Goal: Transaction & Acquisition: Book appointment/travel/reservation

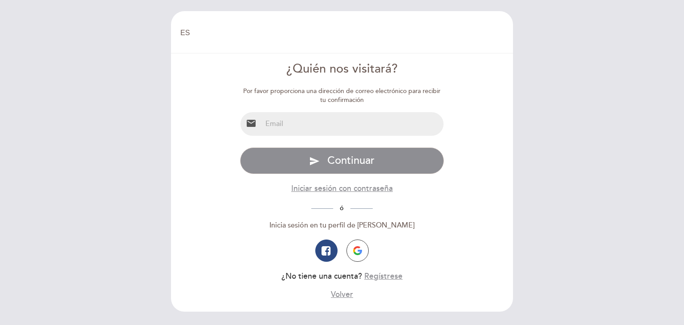
select select "es"
click at [279, 131] on input "email" at bounding box center [353, 124] width 182 height 24
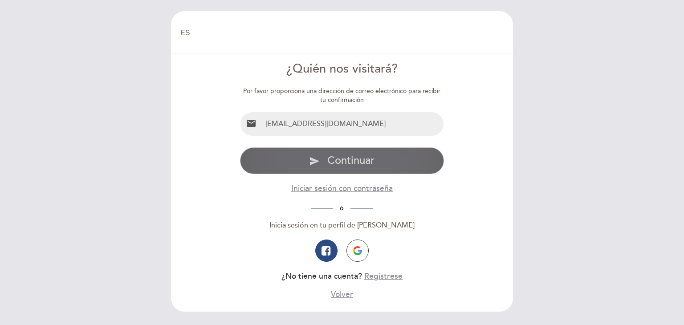
type input "[EMAIL_ADDRESS][DOMAIN_NAME]"
click at [370, 171] on button "send Continuar" at bounding box center [342, 160] width 205 height 27
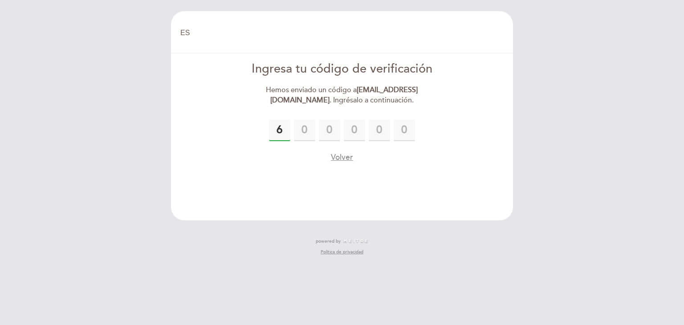
type input "6"
type input "0"
type input "9"
type input "4"
type input "7"
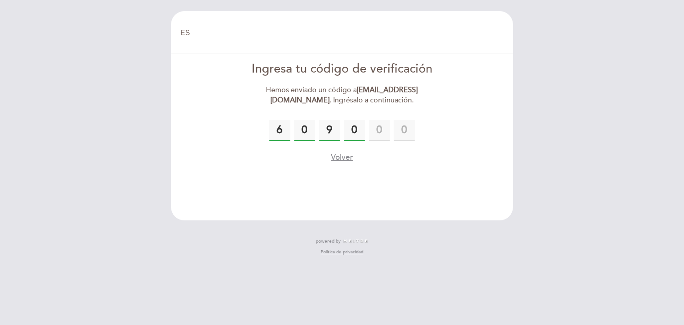
type input "0"
type input "4"
type input "7"
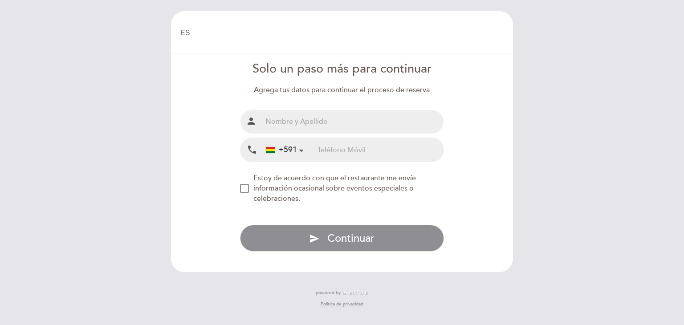
click at [279, 113] on input "text" at bounding box center [353, 122] width 182 height 24
type input "[PERSON_NAME] [PERSON_NAME] [PERSON_NAME]"
click at [323, 147] on input "tel" at bounding box center [381, 150] width 126 height 24
type input "70482182"
click at [243, 191] on div "NEW_MODAL_AGREE_RESTAURANT_SEND_OCCASIONAL_INFO" at bounding box center [244, 188] width 9 height 9
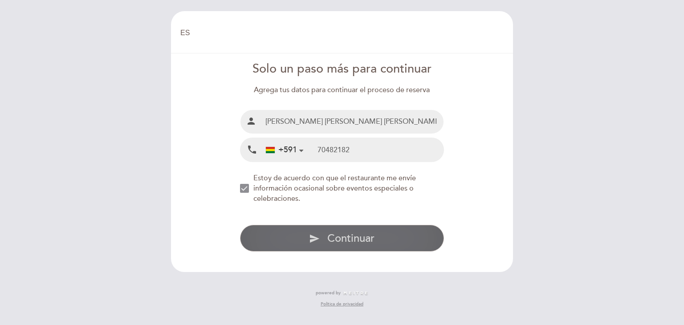
click at [331, 236] on span "Continuar" at bounding box center [351, 238] width 47 height 13
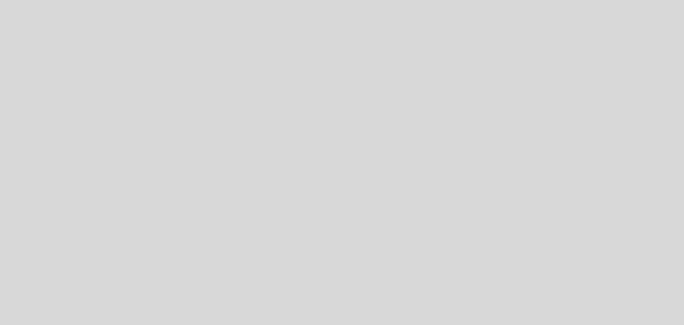
select select "es"
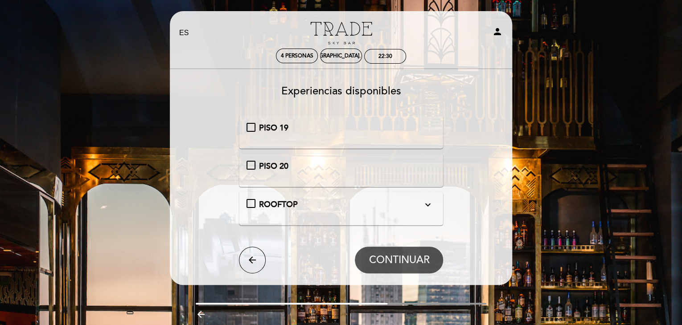
click at [252, 202] on div "ROOFTOP expand_more En caso de haber condiciones climáticas desfavorables, las …" at bounding box center [340, 205] width 189 height 12
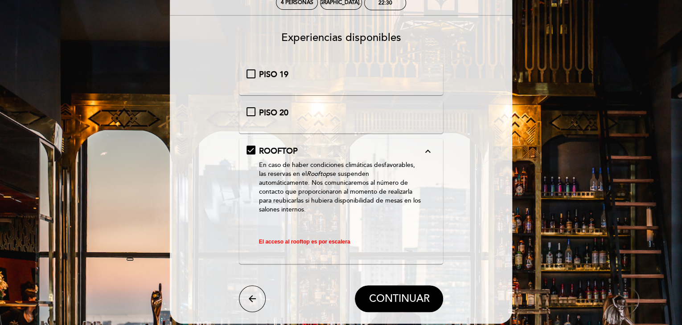
scroll to position [60, 0]
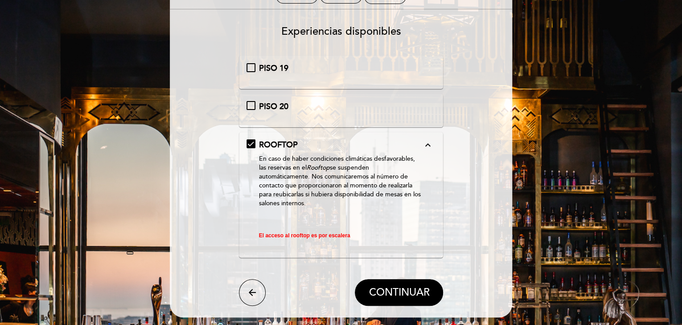
click at [251, 106] on div "PISO 20" at bounding box center [340, 107] width 189 height 12
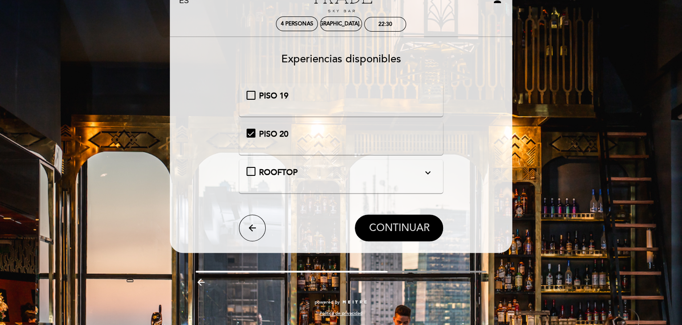
click at [409, 228] on span "CONTINUAR" at bounding box center [399, 228] width 61 height 12
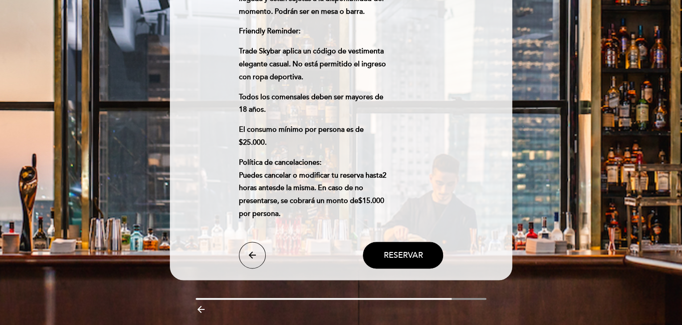
scroll to position [421, 0]
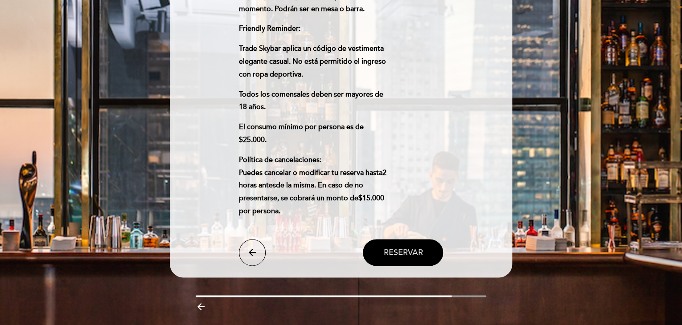
click at [418, 248] on span "Reservar" at bounding box center [402, 253] width 39 height 10
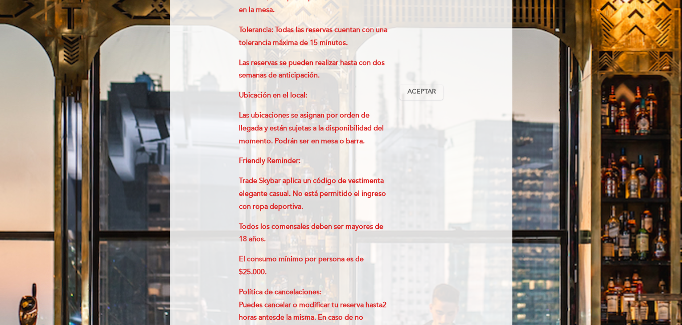
scroll to position [285, 0]
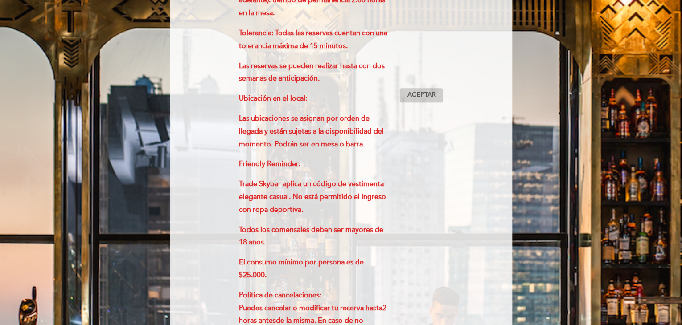
click at [414, 92] on span "Aceptar" at bounding box center [421, 94] width 29 height 9
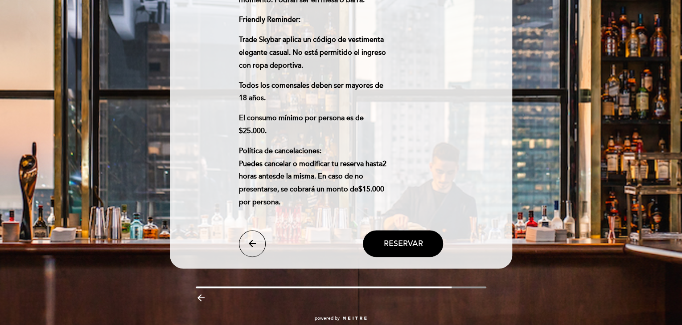
scroll to position [430, 0]
click at [418, 230] on button "Reservar" at bounding box center [403, 243] width 80 height 27
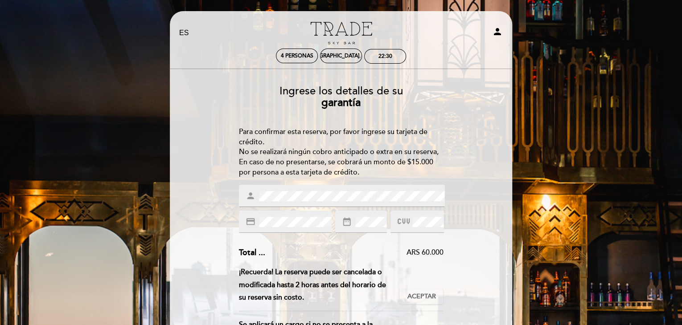
click at [407, 223] on icon at bounding box center [403, 221] width 12 height 15
click at [406, 222] on icon at bounding box center [403, 221] width 12 height 15
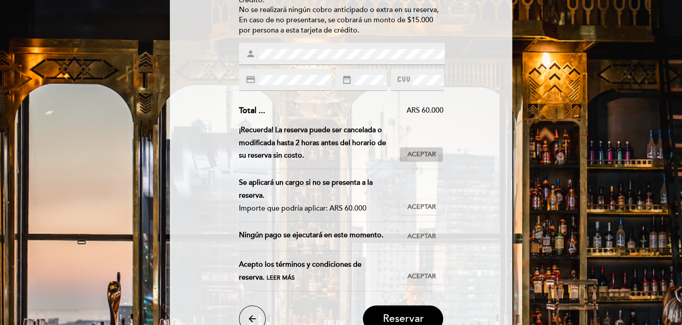
scroll to position [234, 0]
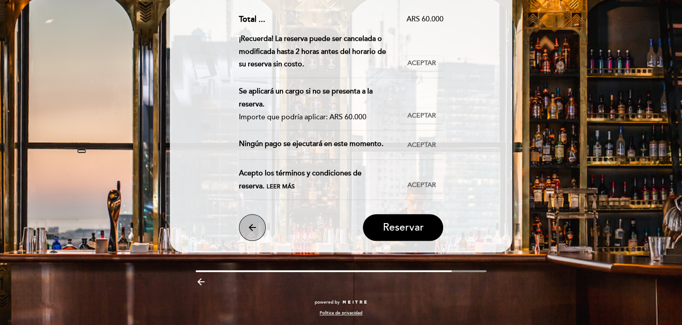
click at [255, 235] on button "arrow_back" at bounding box center [252, 227] width 27 height 27
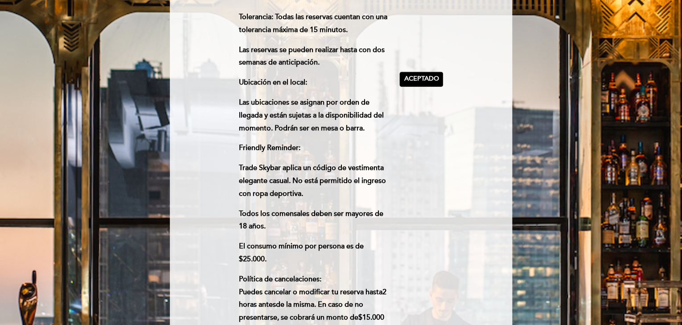
scroll to position [433, 0]
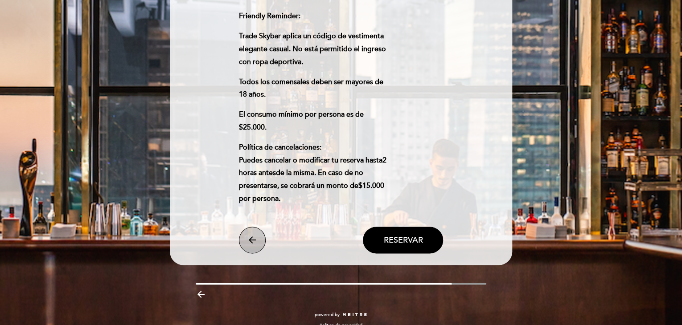
click at [239, 227] on button "arrow_back" at bounding box center [252, 240] width 27 height 27
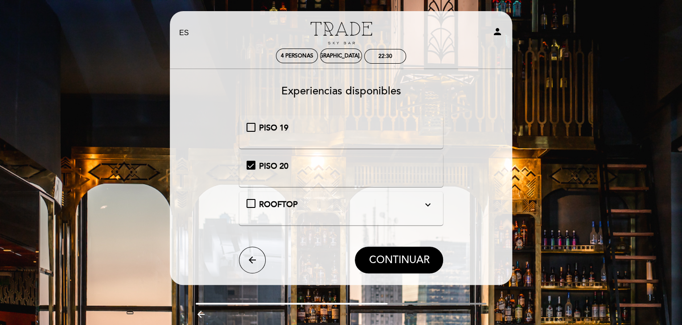
click at [253, 245] on form "PISO 19 PISO 20 ROOFTOP expand_more En caso de haber condiciones climáticas des…" at bounding box center [341, 194] width 330 height 158
click at [252, 255] on icon "arrow_back" at bounding box center [252, 260] width 11 height 11
